Goal: Information Seeking & Learning: Find contact information

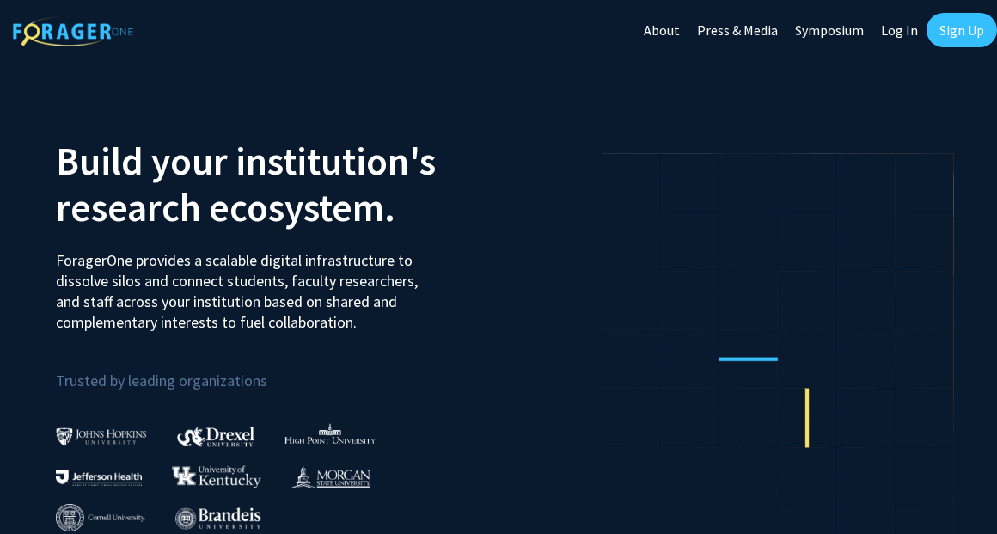
click at [952, 34] on link "Sign Up" at bounding box center [961, 30] width 70 height 34
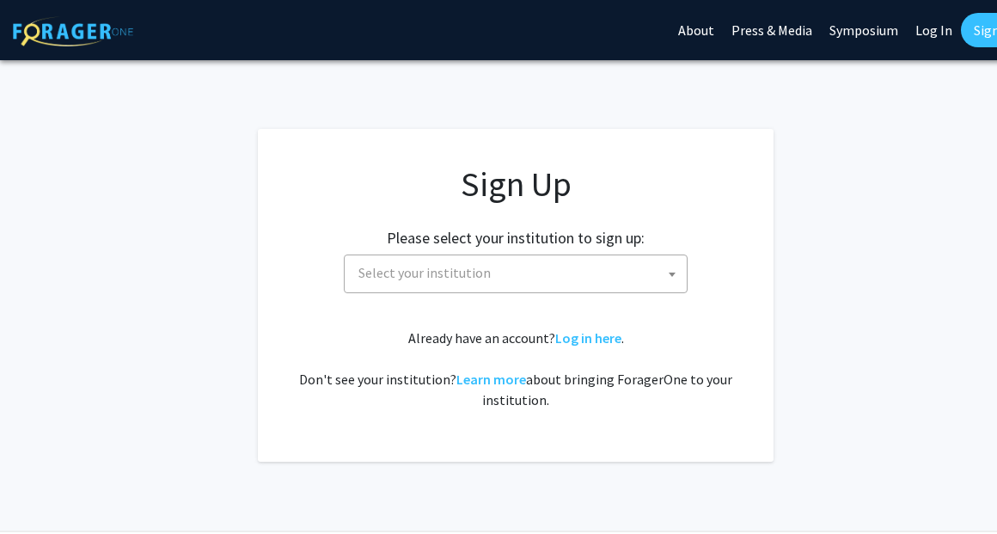
click at [646, 284] on span "Select your institution" at bounding box center [519, 272] width 335 height 35
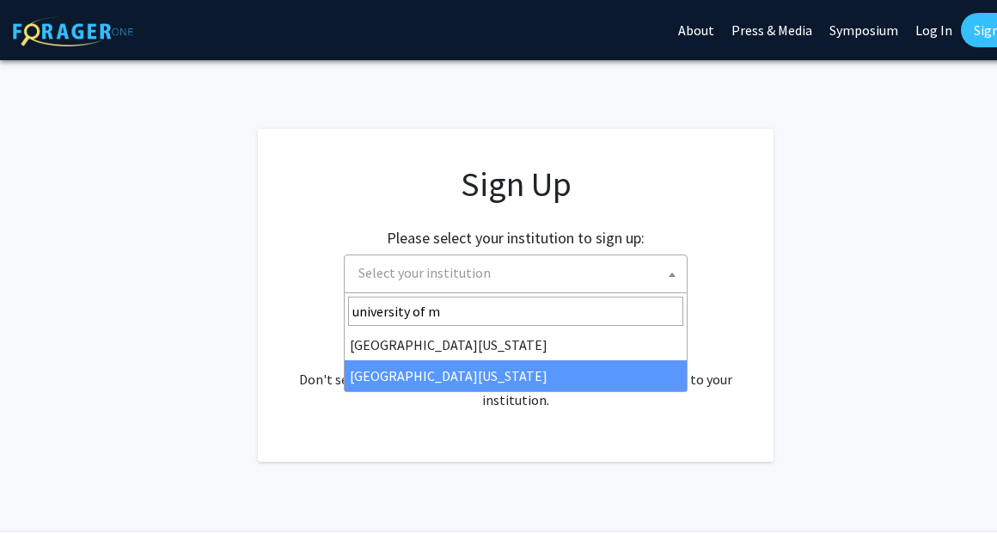
type input "university of m"
select select "33"
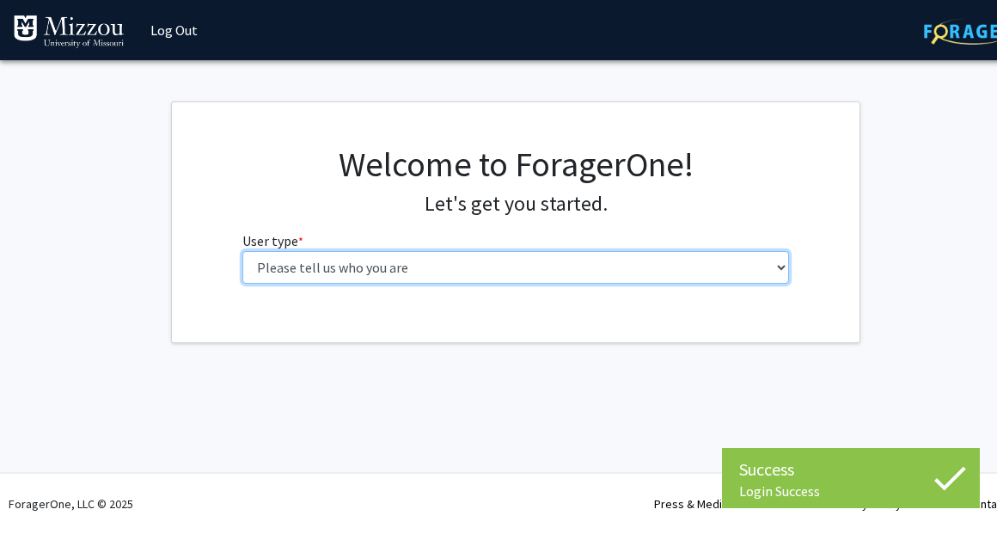
click at [548, 281] on select "Please tell us who you are Undergraduate Student Master's Student Doctoral Cand…" at bounding box center [515, 267] width 547 height 33
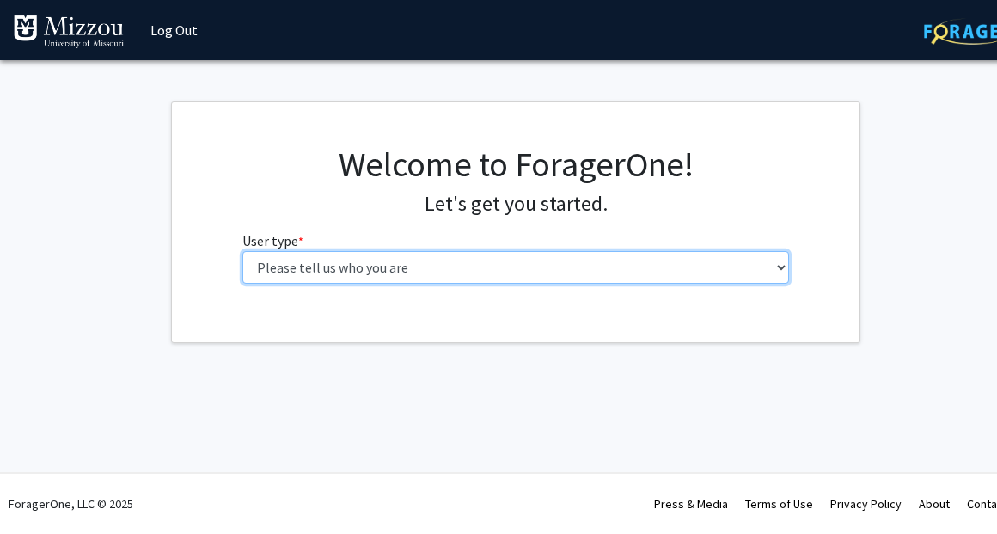
select select "1: undergrad"
click at [242, 251] on select "Please tell us who you are Undergraduate Student Master's Student Doctoral Cand…" at bounding box center [515, 267] width 547 height 33
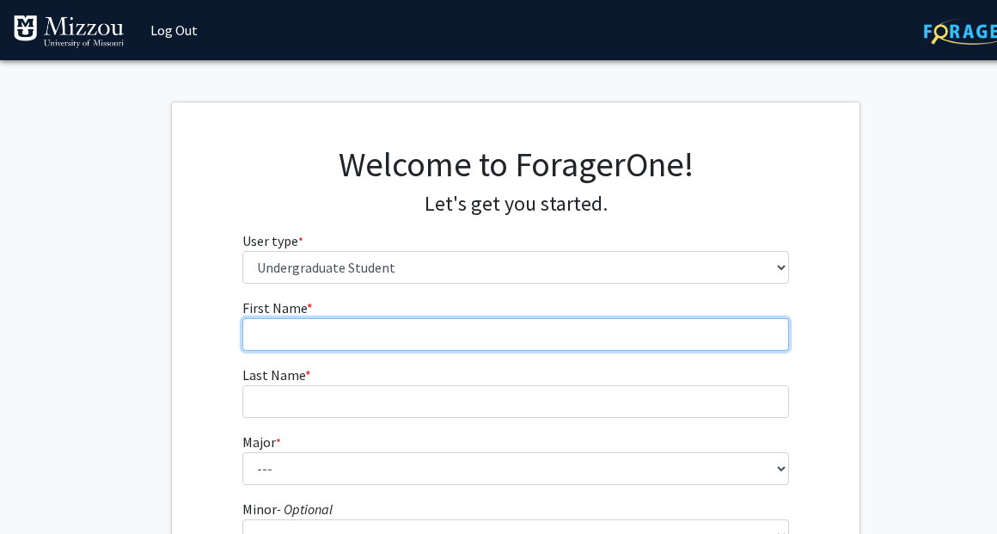
click at [555, 340] on input "First Name * required" at bounding box center [515, 334] width 547 height 33
type input "Jacob"
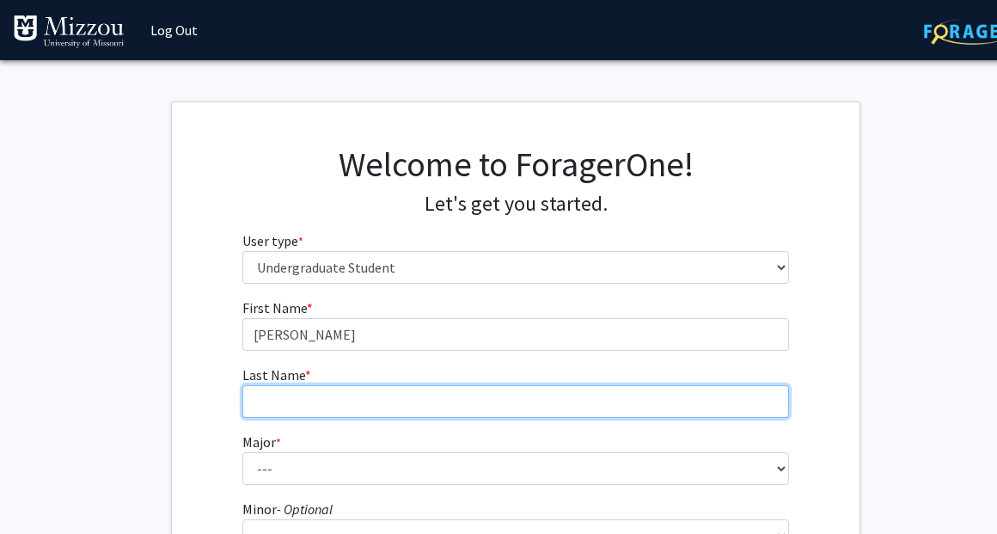
click at [539, 389] on input "Last Name * required" at bounding box center [515, 401] width 547 height 33
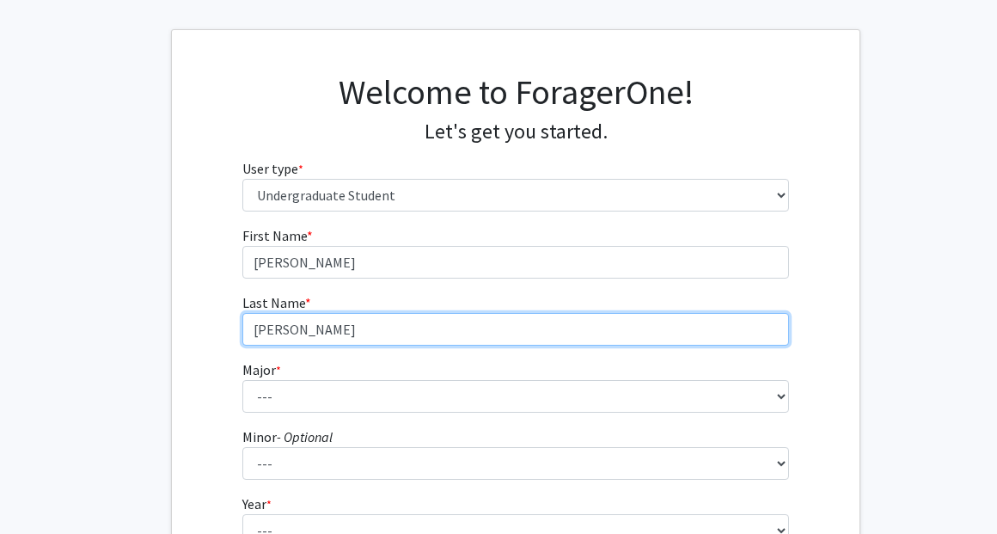
scroll to position [77, 0]
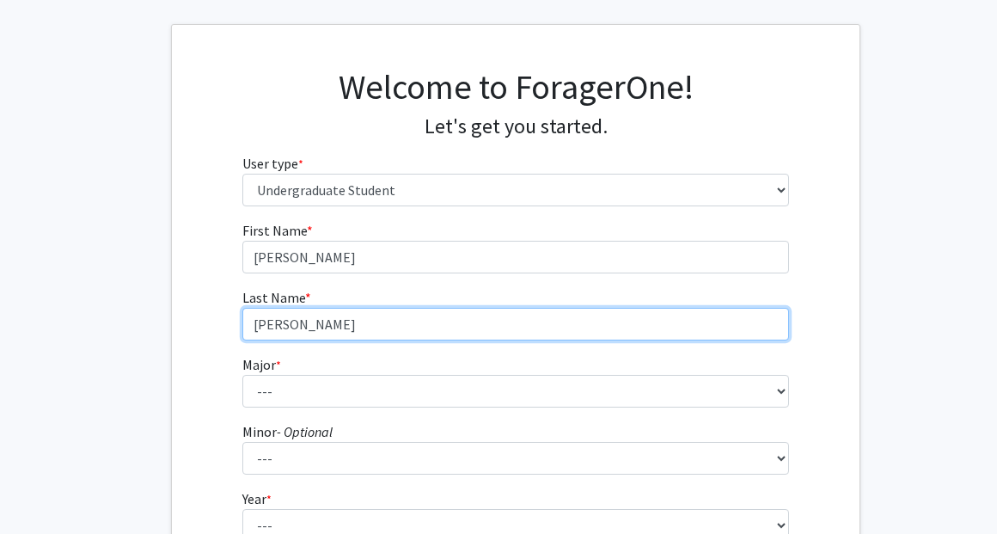
type input "Flynn"
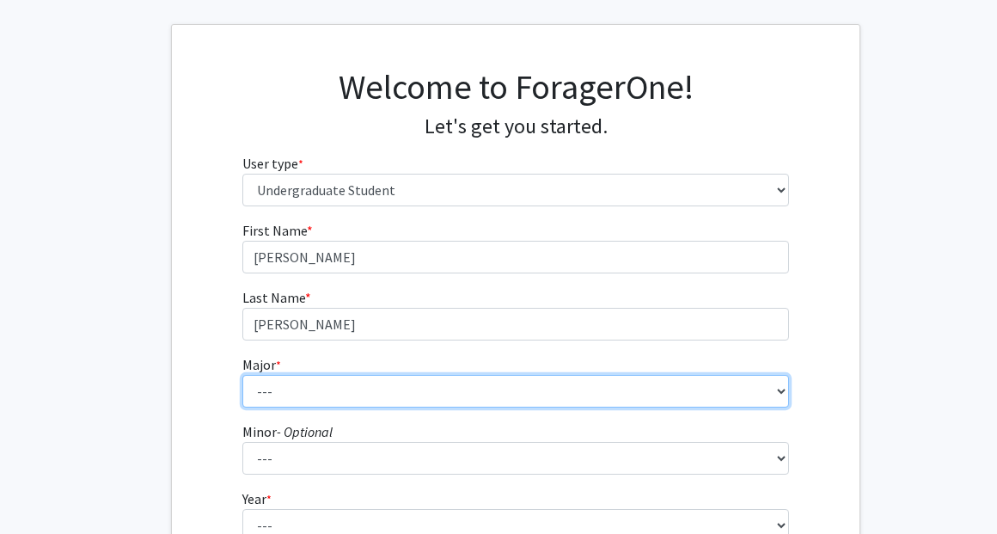
click at [535, 384] on select "--- Agribusiness Management Agricultural Education Agricultural Education: Comm…" at bounding box center [515, 391] width 547 height 33
select select "135: 2628"
click at [242, 375] on select "--- Agribusiness Management Agricultural Education Agricultural Education: Comm…" at bounding box center [515, 391] width 547 height 33
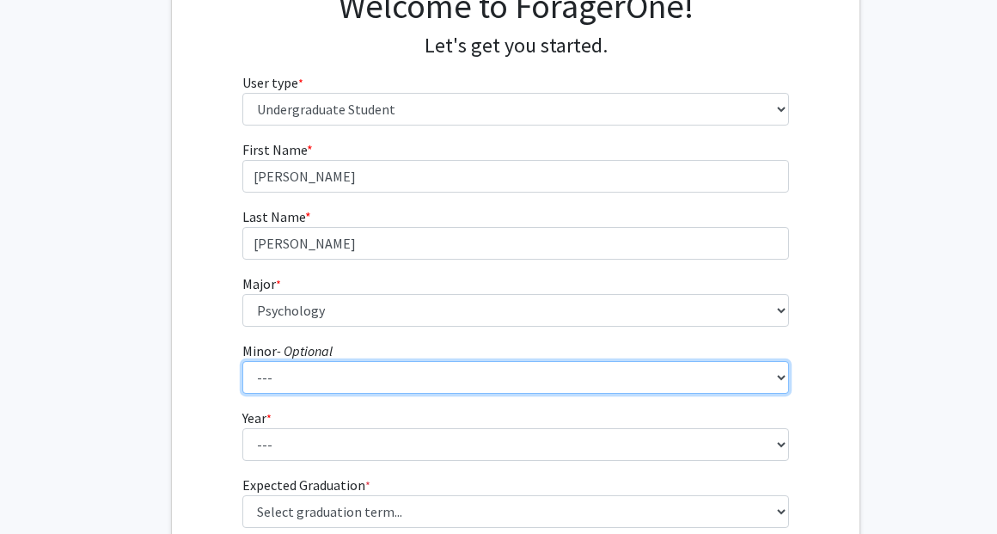
click at [480, 376] on select "--- Accountancy Aerospace Engineering Aerospace Studies Agribusiness Management…" at bounding box center [515, 377] width 547 height 33
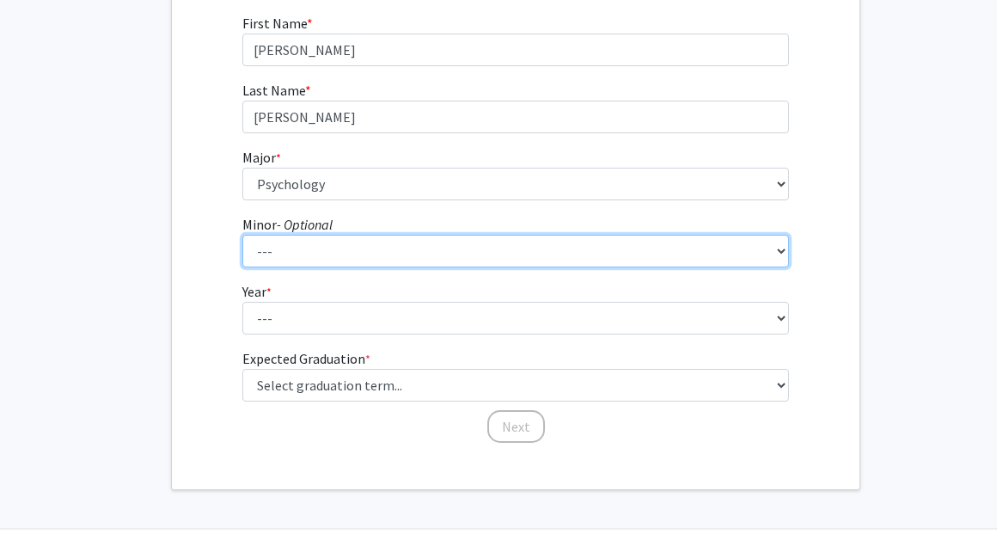
scroll to position [289, 0]
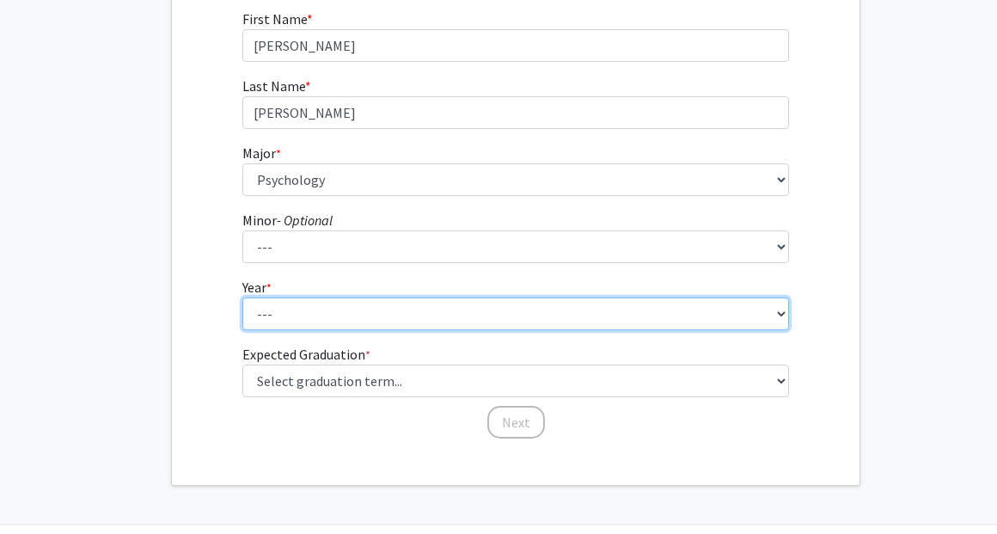
click at [772, 327] on select "--- First-year Sophomore Junior Senior Postbaccalaureate Certificate" at bounding box center [515, 313] width 547 height 33
select select "3: junior"
click at [242, 297] on select "--- First-year Sophomore Junior Senior Postbaccalaureate Certificate" at bounding box center [515, 313] width 547 height 33
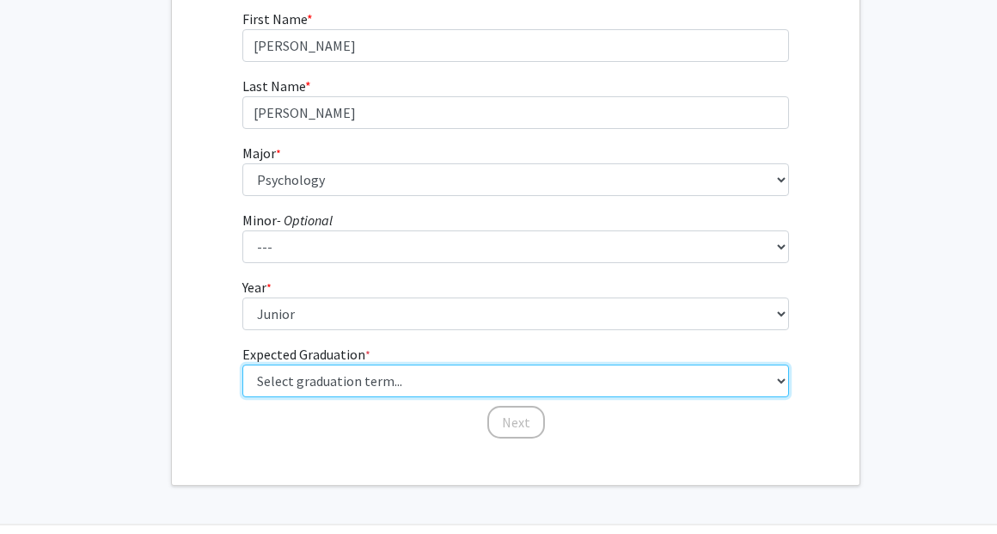
click at [535, 383] on select "Select graduation term... Spring 2025 Summer 2025 Fall 2025 Winter 2025 Spring …" at bounding box center [515, 380] width 547 height 33
select select "8: winter_2026"
click at [242, 364] on select "Select graduation term... Spring 2025 Summer 2025 Fall 2025 Winter 2025 Spring …" at bounding box center [515, 380] width 547 height 33
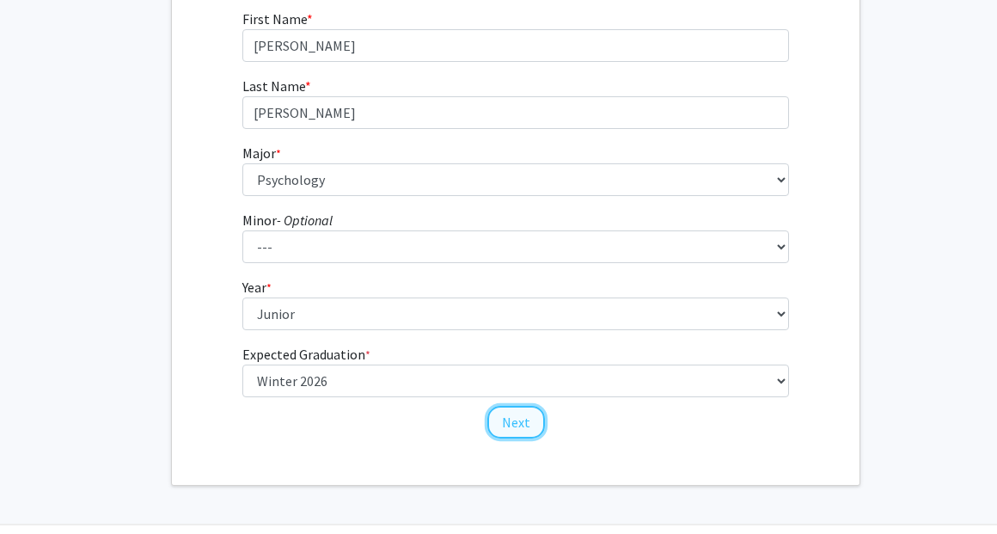
click at [502, 427] on button "Next" at bounding box center [516, 422] width 58 height 33
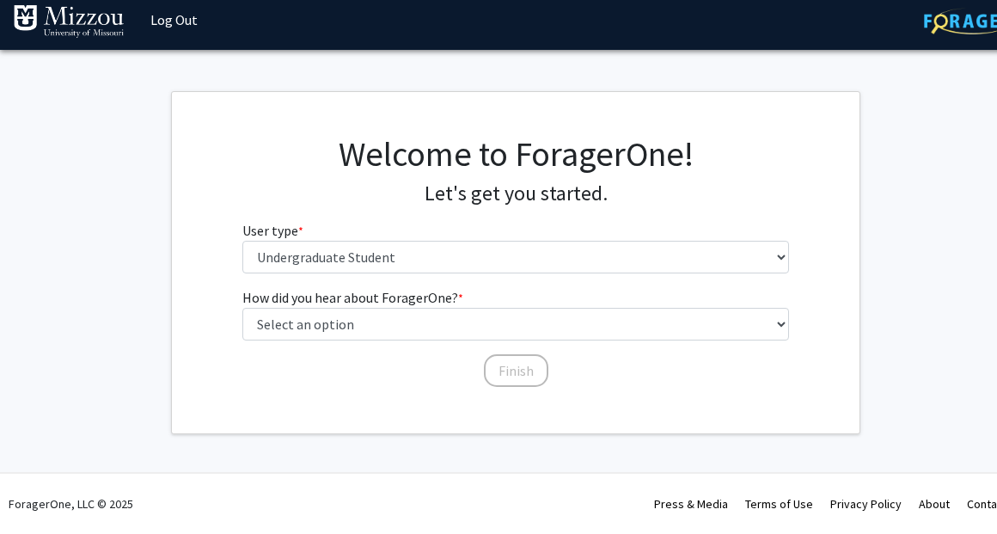
scroll to position [10, 0]
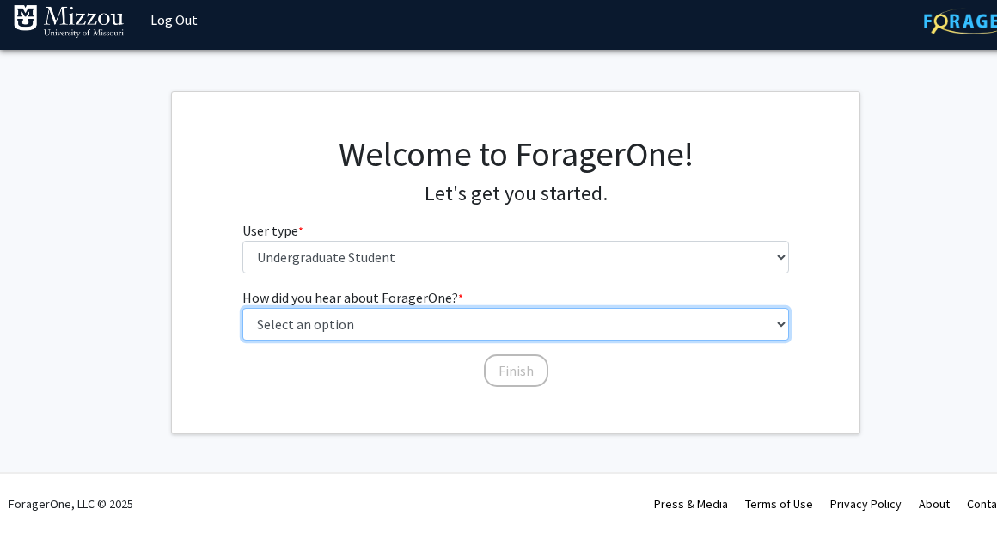
click at [499, 327] on select "Select an option Peer/student recommendation Faculty/staff recommendation Unive…" at bounding box center [515, 324] width 547 height 33
select select "2: faculty_recommendation"
click at [242, 308] on select "Select an option Peer/student recommendation Faculty/staff recommendation Unive…" at bounding box center [515, 324] width 547 height 33
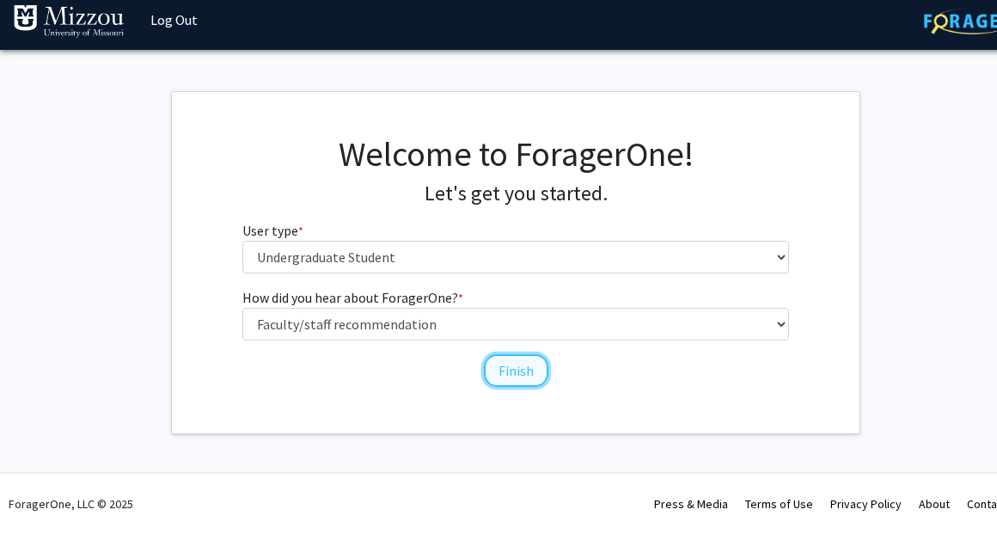
click at [494, 371] on button "Finish" at bounding box center [516, 370] width 64 height 33
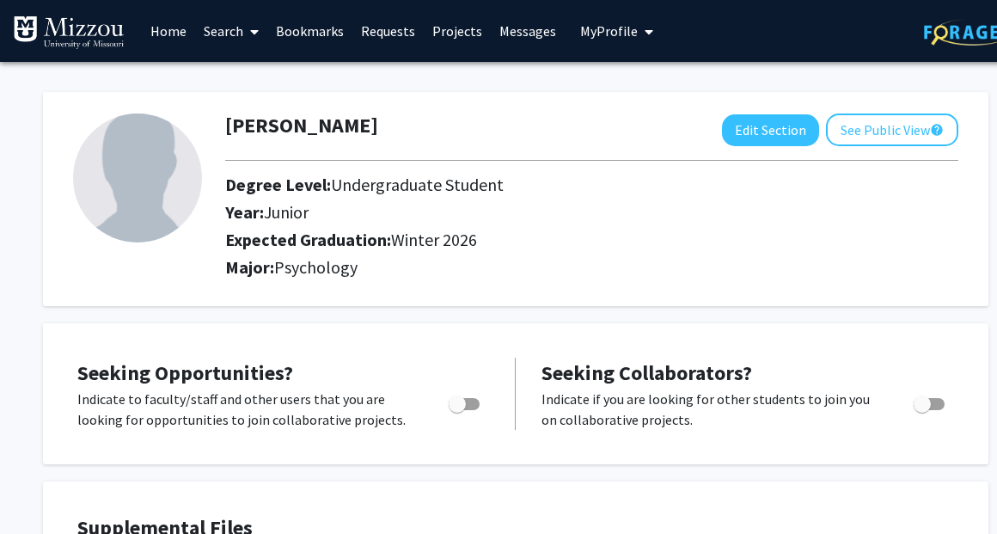
click at [252, 42] on span at bounding box center [250, 32] width 15 height 60
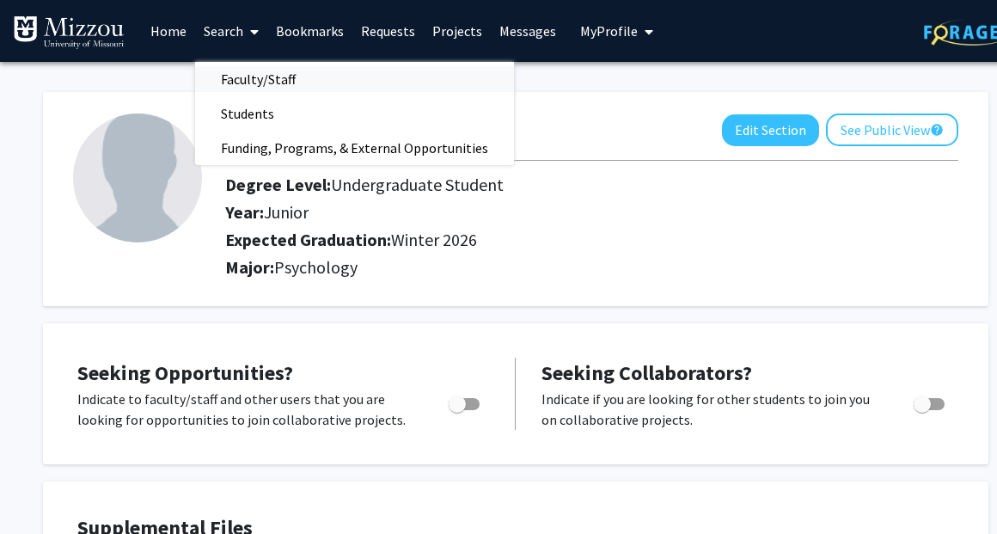
click at [260, 83] on span "Faculty/Staff" at bounding box center [258, 79] width 126 height 34
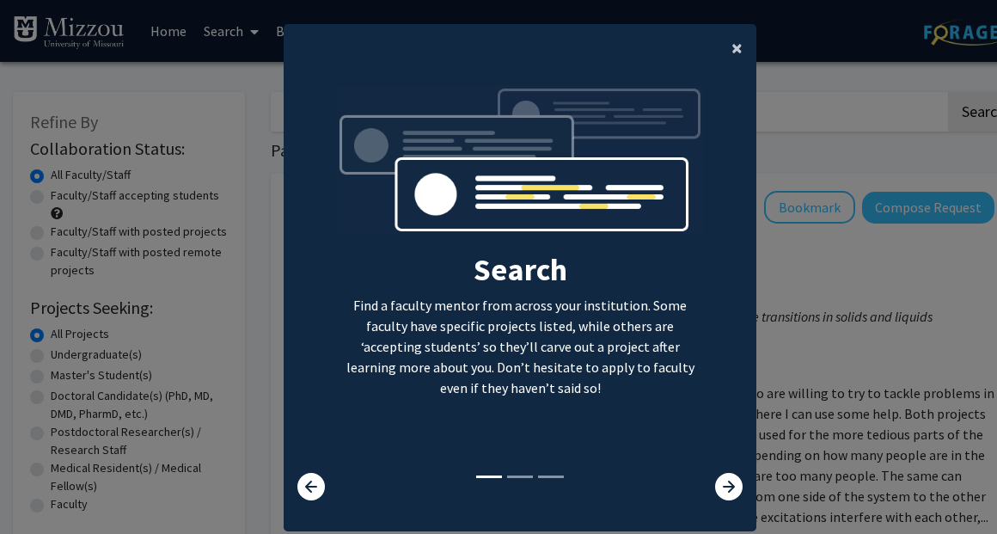
scroll to position [33, 0]
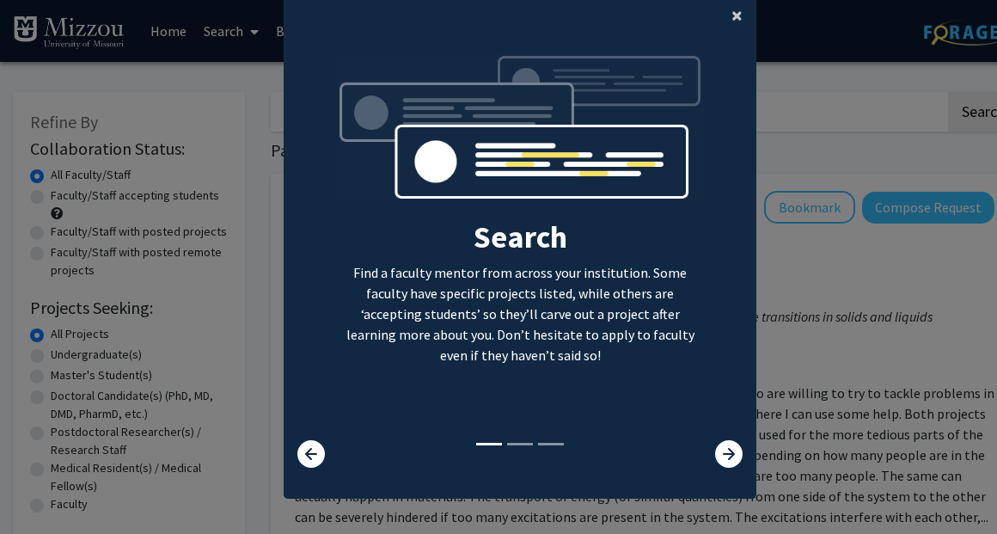
click at [741, 14] on span "×" at bounding box center [736, 15] width 11 height 27
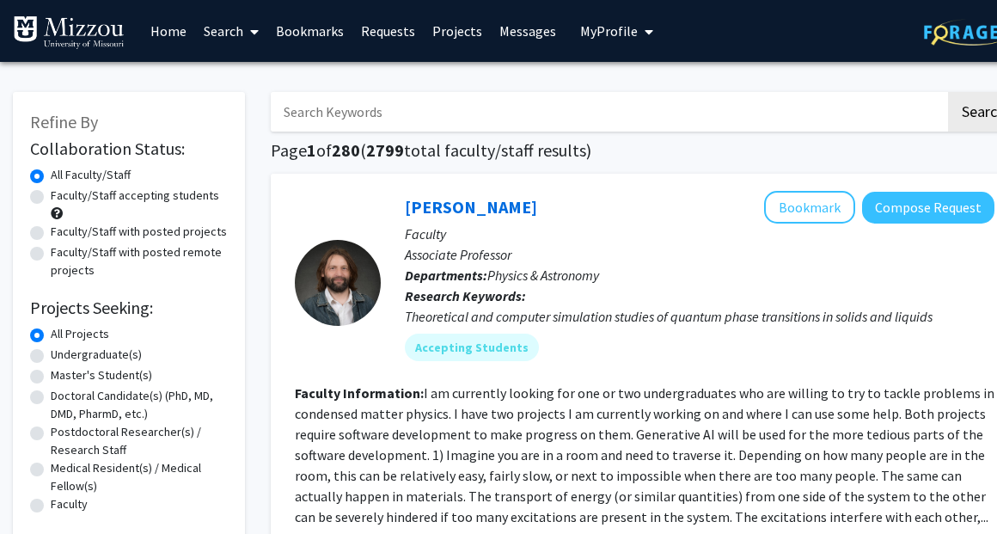
click at [670, 123] on input "Search Keywords" at bounding box center [608, 112] width 675 height 40
click at [948, 92] on button "Search" at bounding box center [983, 112] width 70 height 40
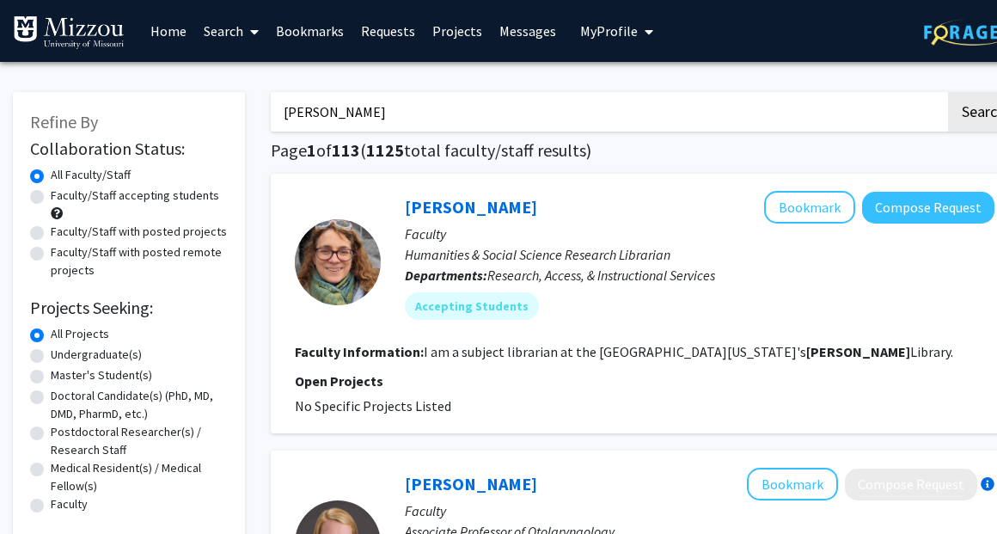
type input "dr. ellis-kalton"
click at [948, 92] on button "Search" at bounding box center [983, 112] width 70 height 40
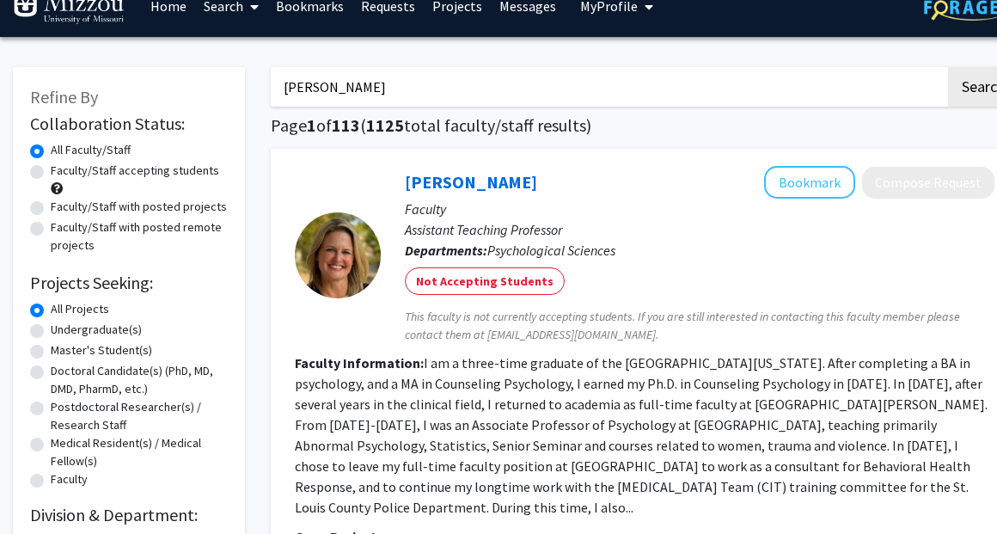
scroll to position [28, 0]
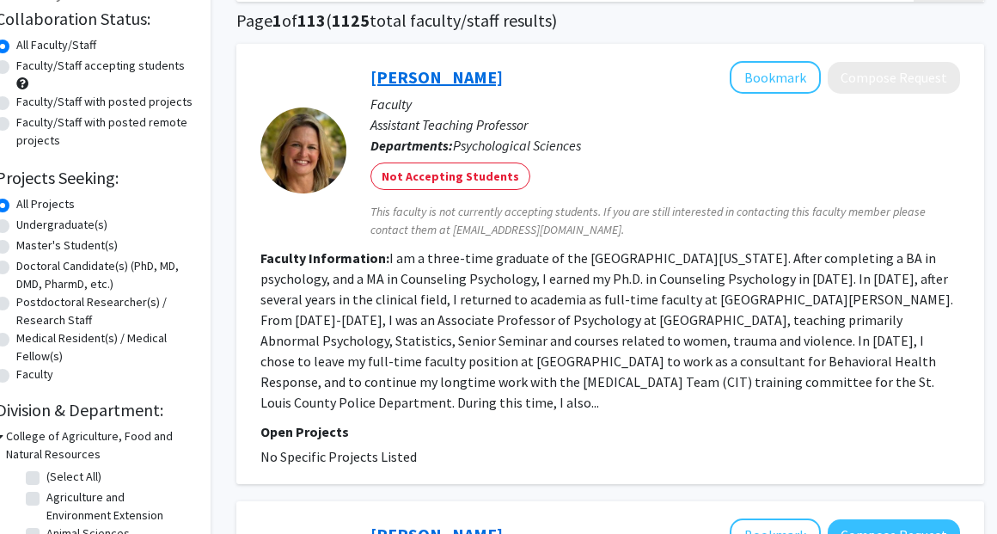
click at [476, 69] on link "Carrie Ellis-Kalton" at bounding box center [436, 76] width 132 height 21
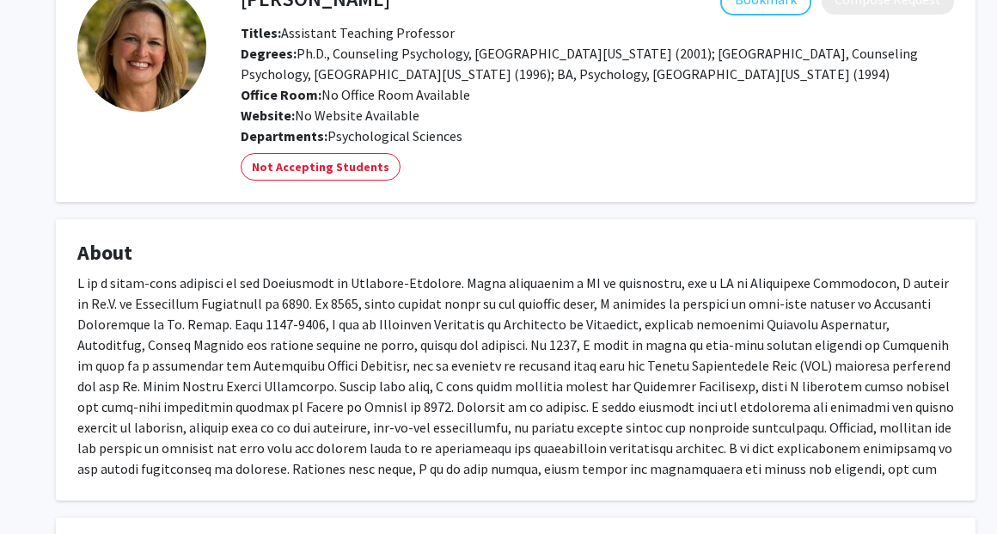
scroll to position [15, 0]
